Goal: Transaction & Acquisition: Purchase product/service

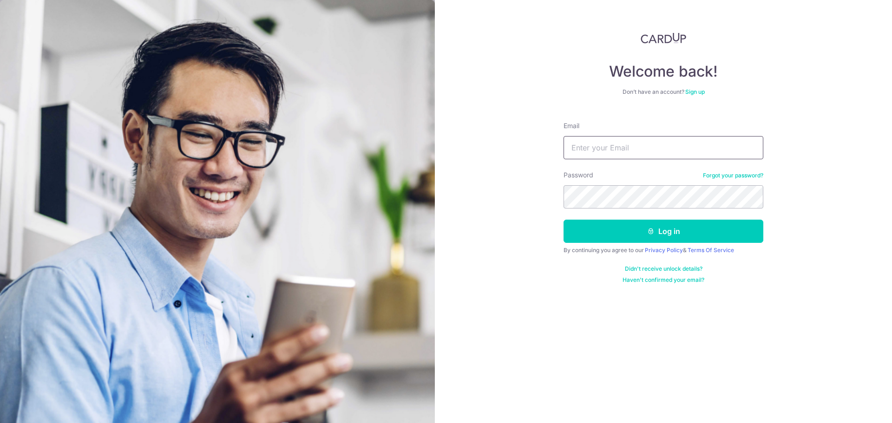
click at [583, 150] on input "Email" at bounding box center [664, 147] width 200 height 23
type input "[EMAIL_ADDRESS][DOMAIN_NAME]"
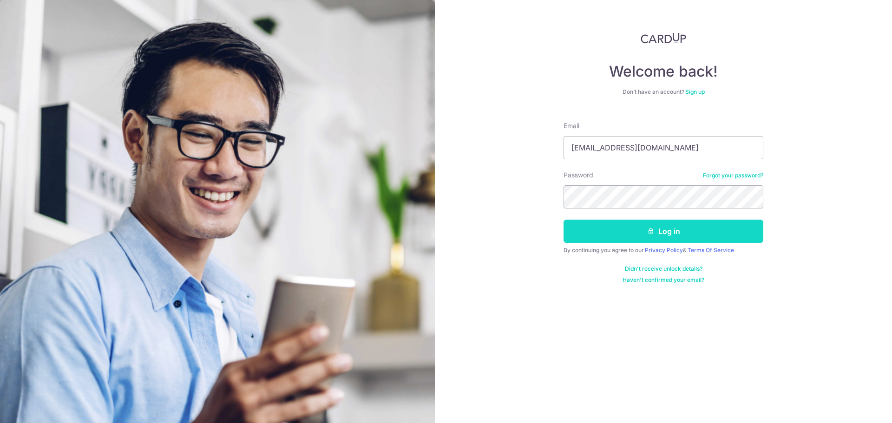
click at [606, 241] on button "Log in" at bounding box center [664, 231] width 200 height 23
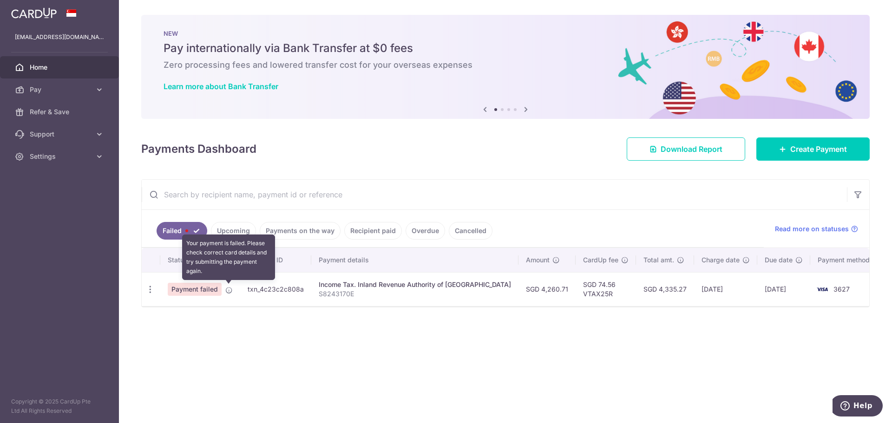
click at [229, 291] on div at bounding box center [450, 214] width 901 height 428
click at [198, 292] on span "Payment failed" at bounding box center [195, 289] width 54 height 13
click at [230, 289] on icon at bounding box center [228, 290] width 7 height 7
click at [243, 231] on link "Upcoming" at bounding box center [233, 231] width 45 height 18
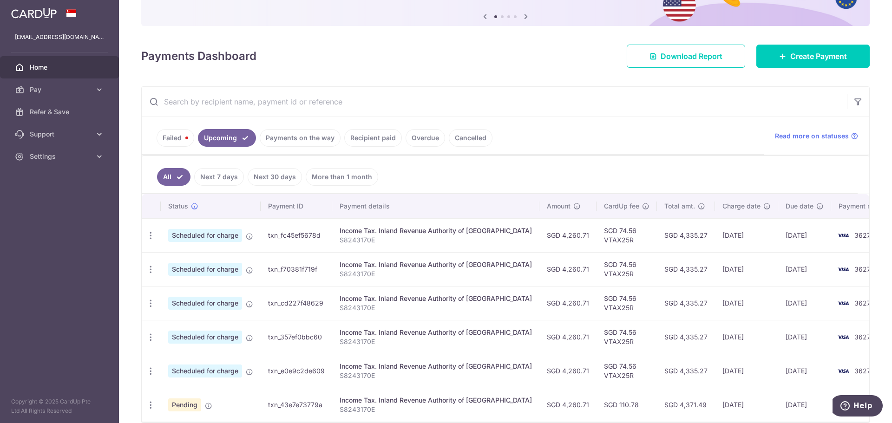
scroll to position [137, 0]
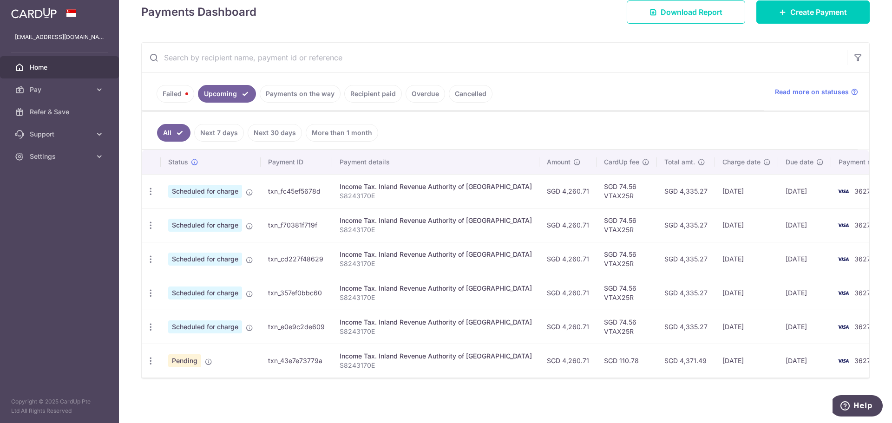
click at [452, 90] on link "Cancelled" at bounding box center [471, 94] width 44 height 18
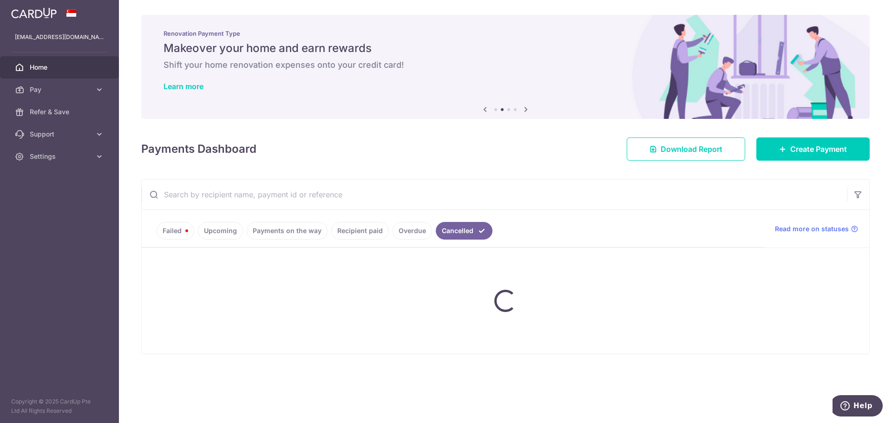
scroll to position [0, 0]
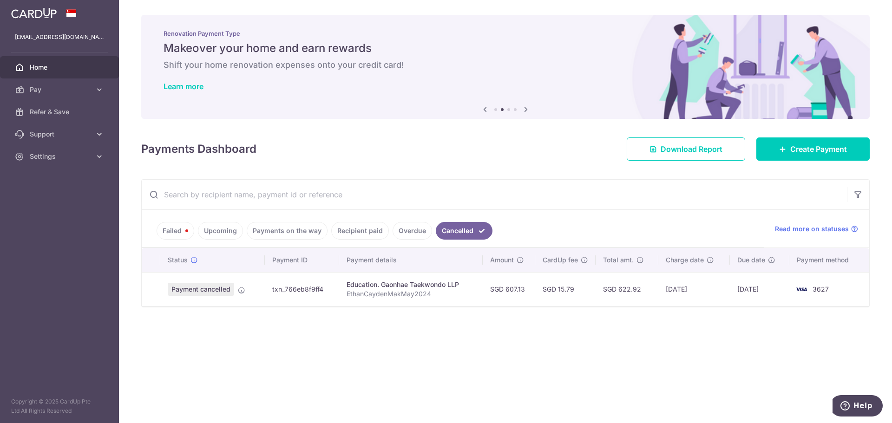
click at [401, 232] on link "Overdue" at bounding box center [412, 231] width 39 height 18
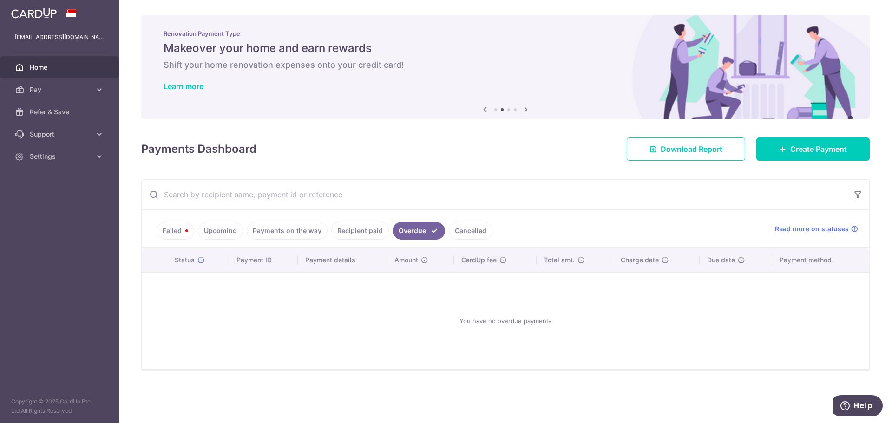
click at [373, 230] on link "Recipient paid" at bounding box center [360, 231] width 58 height 18
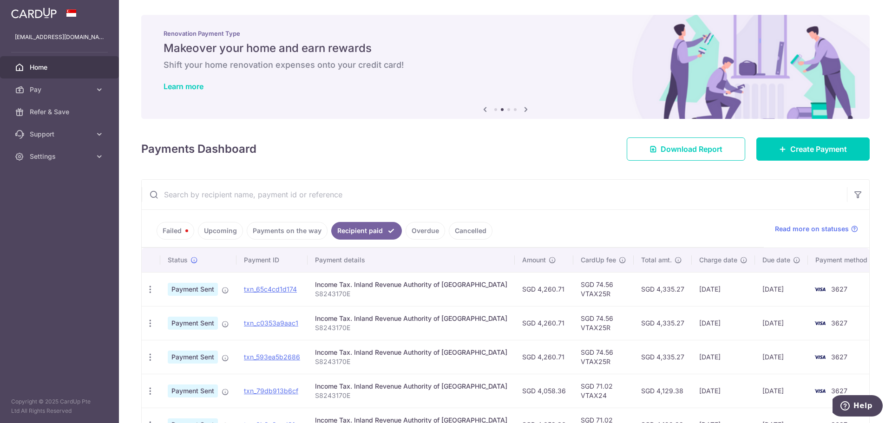
click at [298, 235] on link "Payments on the way" at bounding box center [287, 231] width 81 height 18
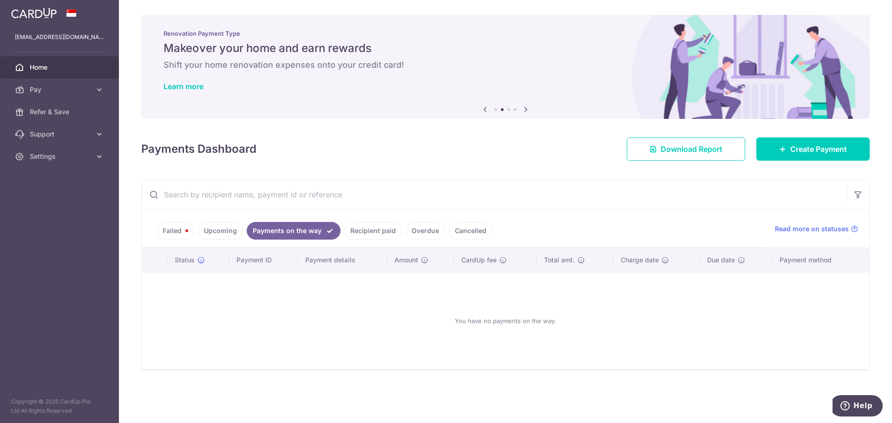
click at [220, 230] on link "Upcoming" at bounding box center [220, 231] width 45 height 18
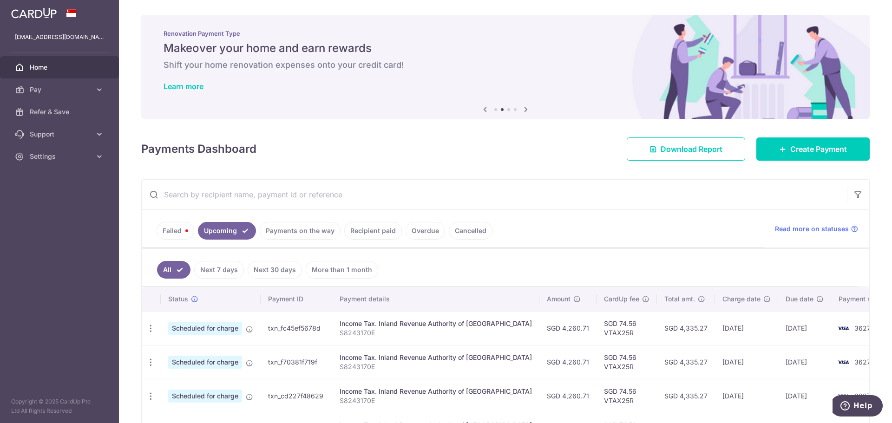
click at [185, 229] on link "Failed" at bounding box center [176, 231] width 38 height 18
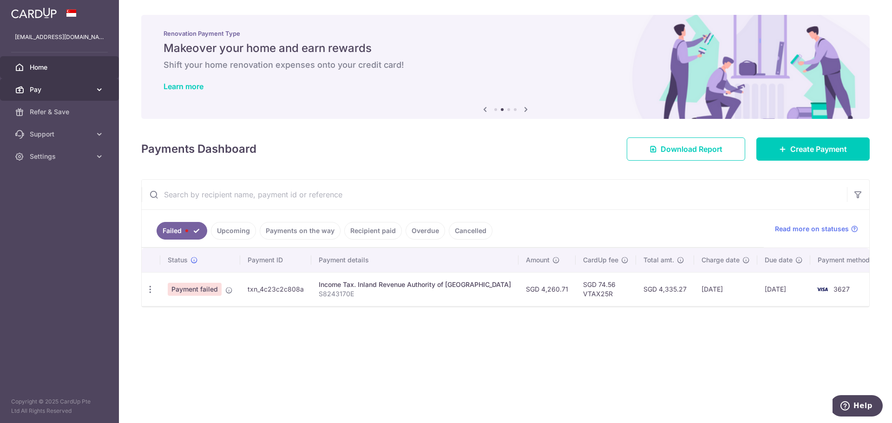
click at [100, 89] on icon at bounding box center [99, 89] width 9 height 9
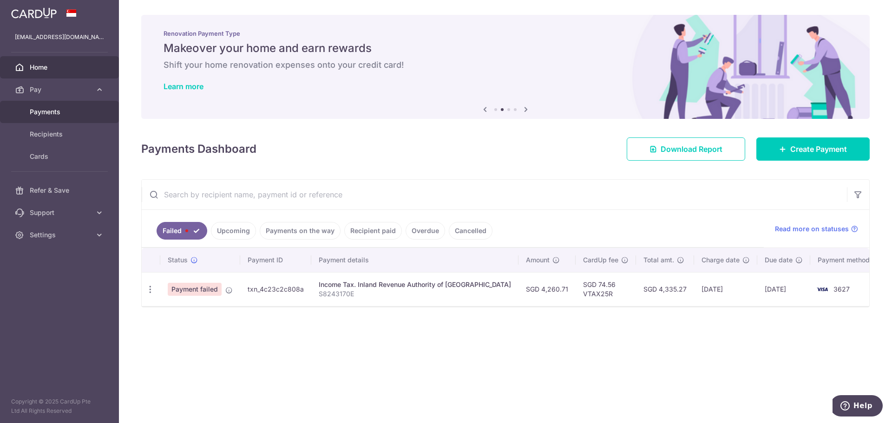
click at [38, 110] on span "Payments" at bounding box center [60, 111] width 61 height 9
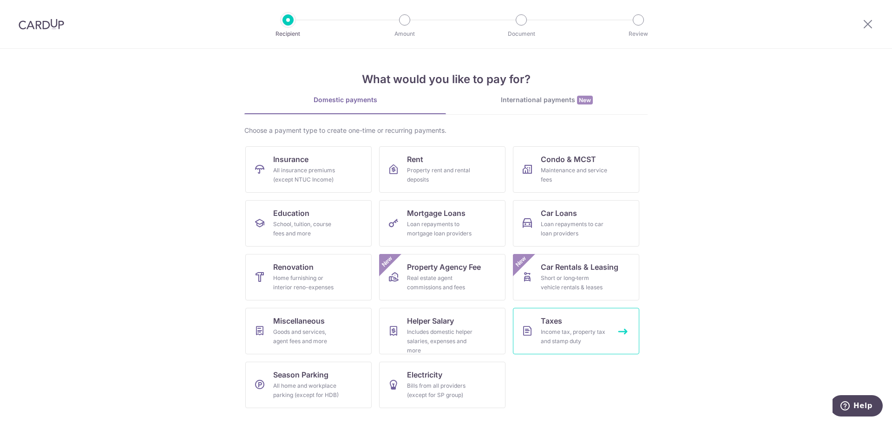
click at [569, 332] on div "Income tax, property tax and stamp duty" at bounding box center [574, 337] width 67 height 19
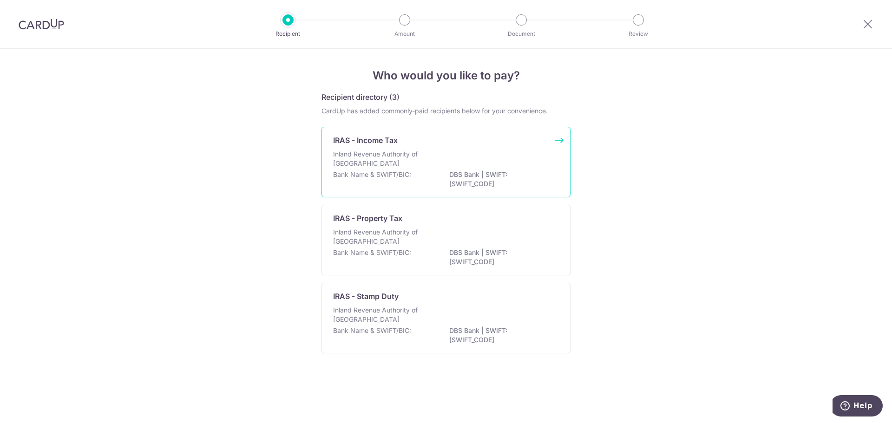
click at [376, 164] on p "Inland Revenue Authority of Singapore" at bounding box center [382, 159] width 99 height 19
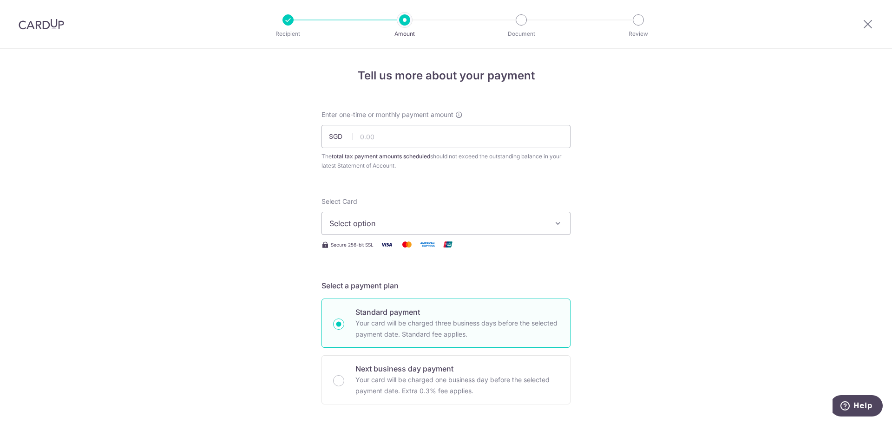
scroll to position [46, 0]
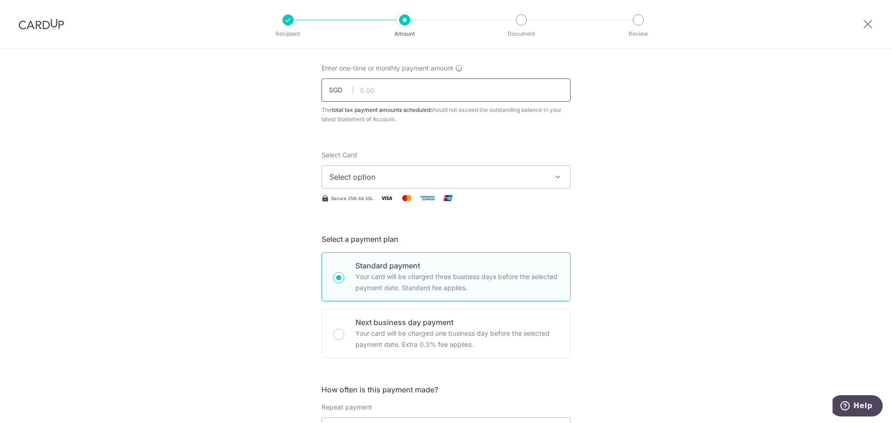
click at [449, 79] on input "text" at bounding box center [446, 90] width 249 height 23
drag, startPoint x: 654, startPoint y: 165, endPoint x: 635, endPoint y: 158, distance: 19.7
click at [423, 90] on input "text" at bounding box center [446, 90] width 249 height 23
type input "4,260.71"
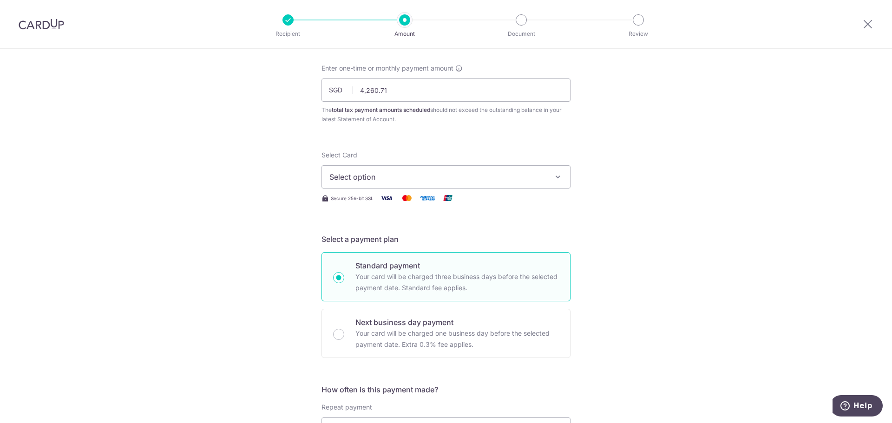
click at [423, 171] on button "Select option" at bounding box center [446, 176] width 249 height 23
click at [398, 245] on span "**** 3627" at bounding box center [445, 243] width 233 height 11
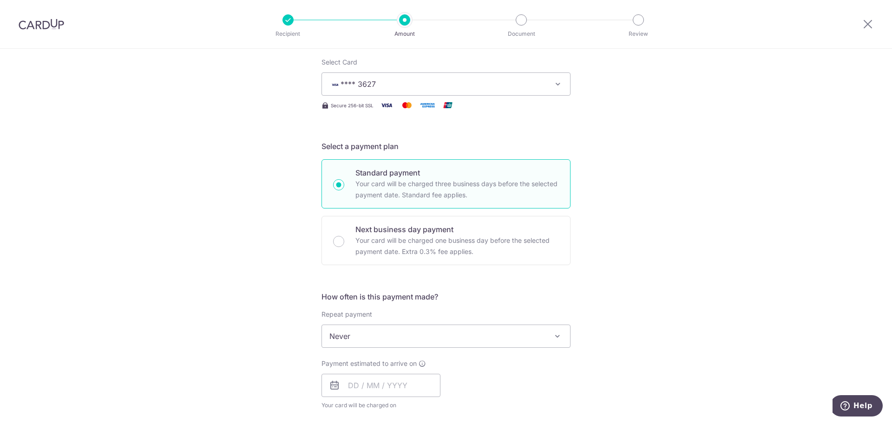
scroll to position [186, 0]
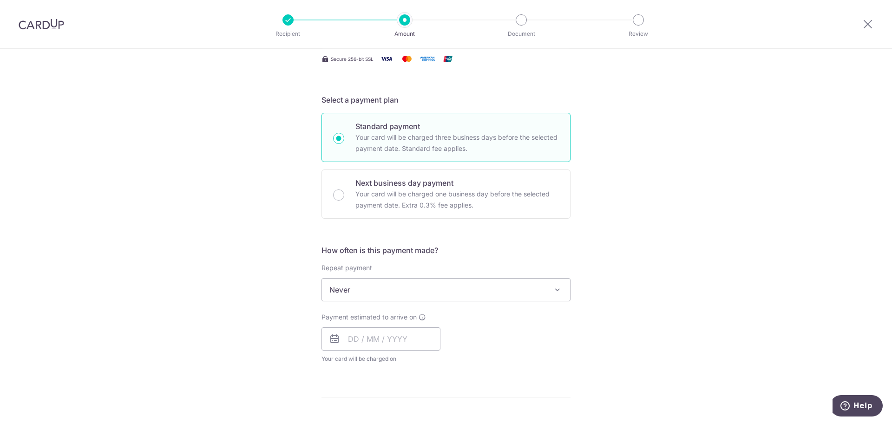
click at [862, 20] on div at bounding box center [868, 24] width 48 height 48
click at [866, 21] on icon at bounding box center [867, 24] width 11 height 12
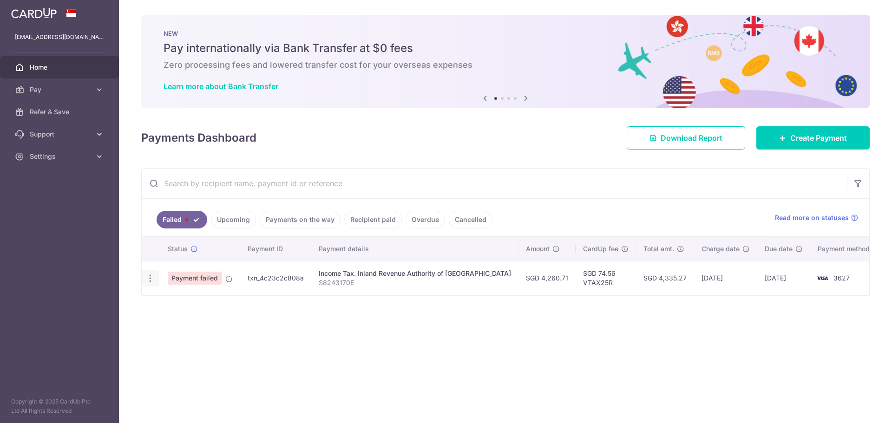
click at [151, 279] on icon "button" at bounding box center [150, 279] width 10 height 10
click at [186, 302] on span "Update payment" at bounding box center [199, 303] width 63 height 11
radio input "true"
type input "4,260.71"
type input "S8243170E"
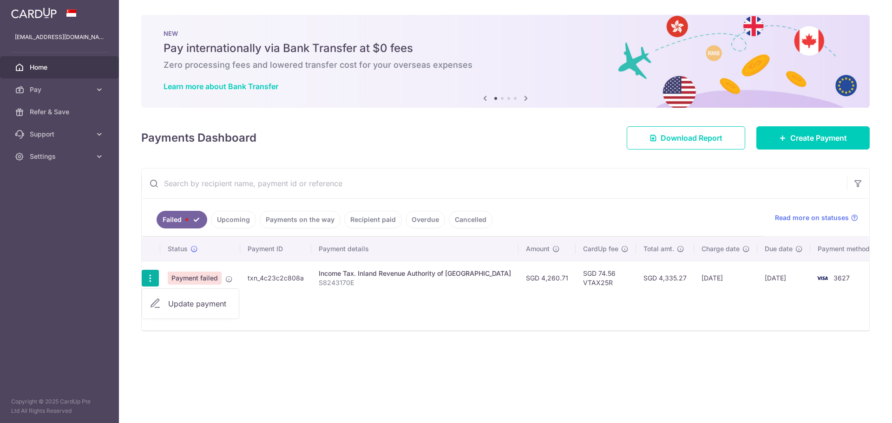
type input "VTAX25R"
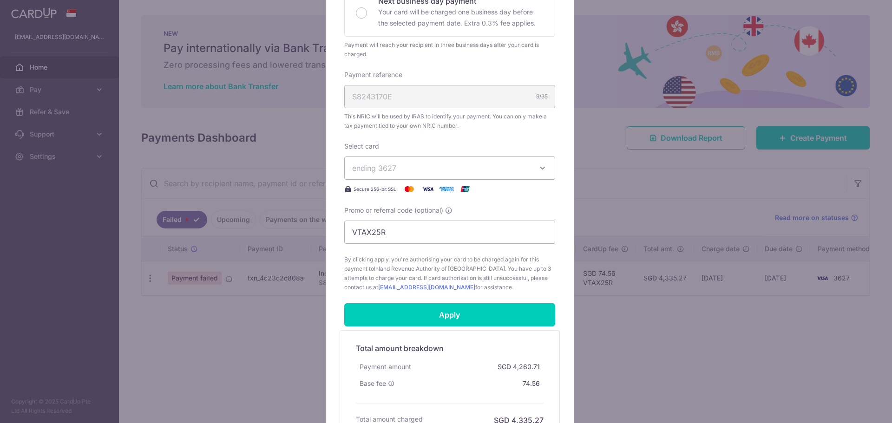
scroll to position [329, 0]
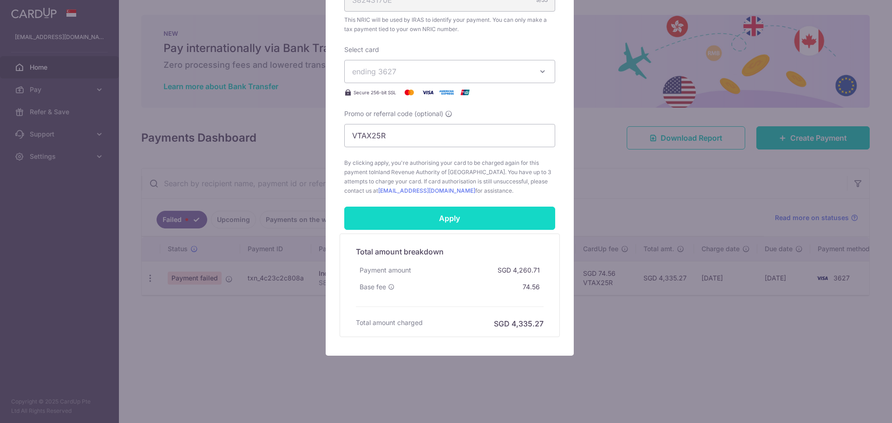
click at [458, 212] on input "Apply" at bounding box center [449, 218] width 211 height 23
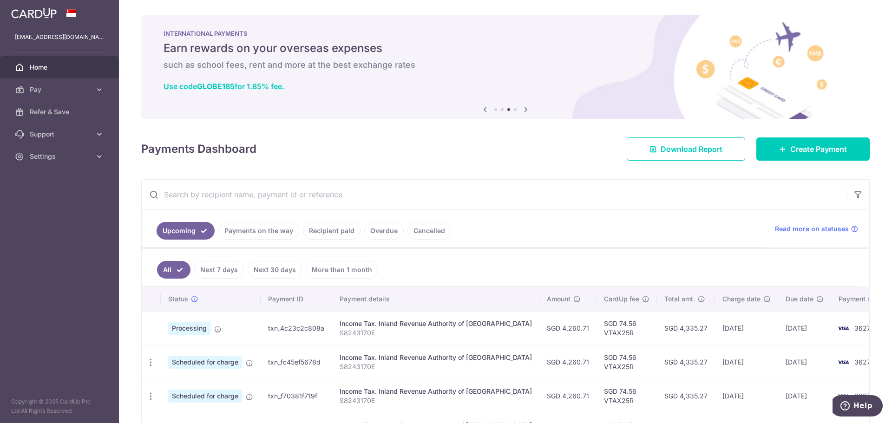
click at [857, 17] on div "INTERNATIONAL PAYMENTS Earn rewards on your overseas expenses such as school fe…" at bounding box center [505, 61] width 729 height 93
click at [72, 14] on span at bounding box center [71, 12] width 11 height 7
